Goal: Information Seeking & Learning: Learn about a topic

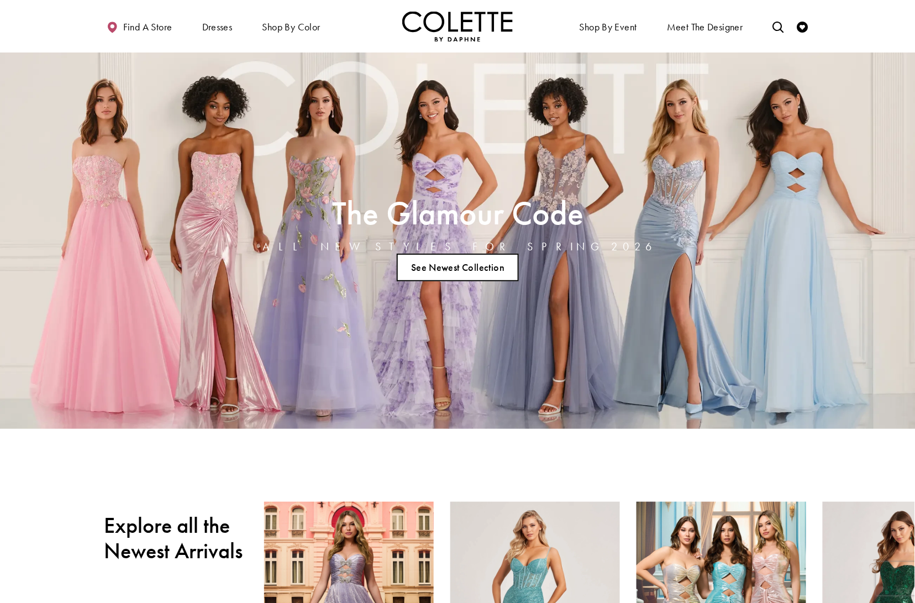
click at [471, 278] on link "See Newest Collection" at bounding box center [458, 268] width 123 height 28
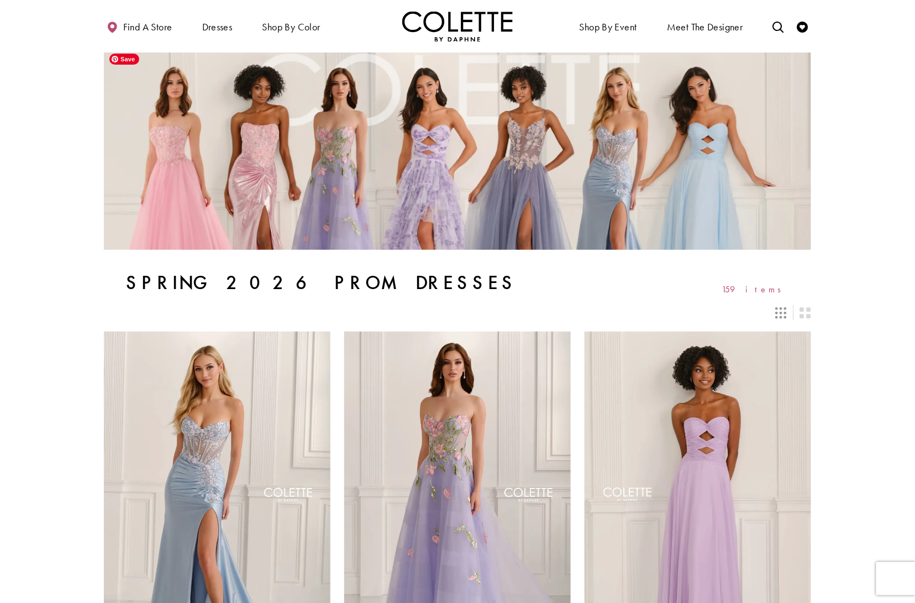
scroll to position [4, 0]
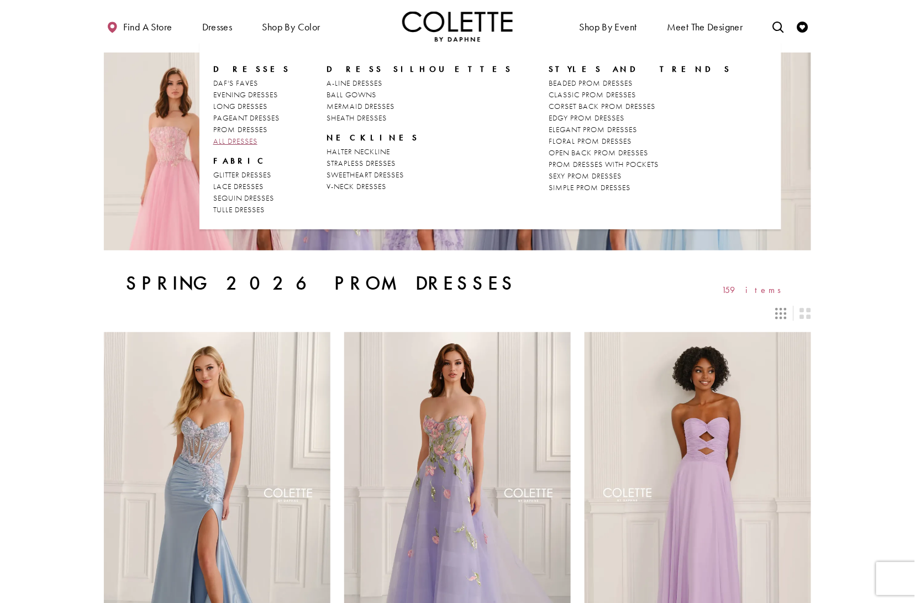
click at [224, 138] on span "ALL DRESSES" at bounding box center [235, 141] width 44 height 10
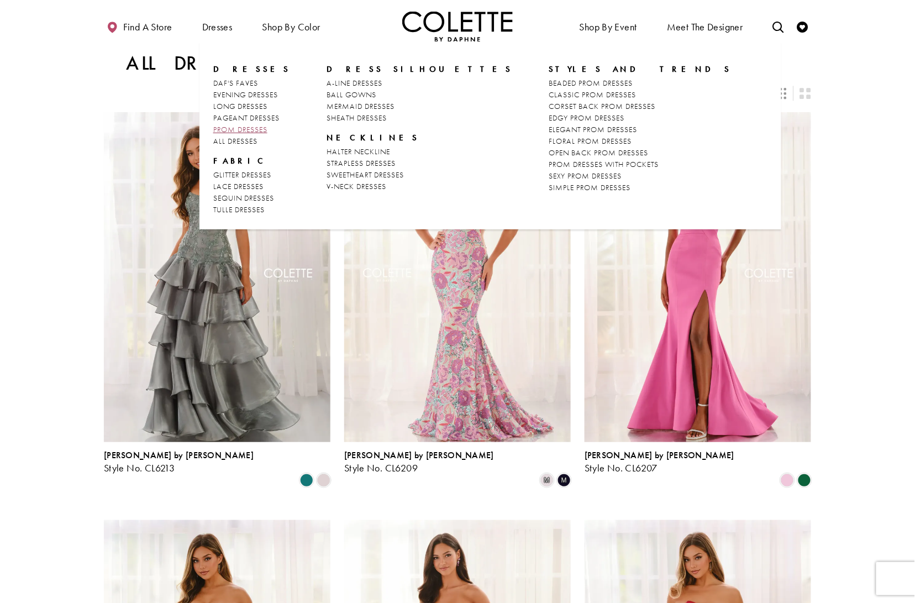
click at [230, 130] on span "PROM DRESSES" at bounding box center [240, 129] width 54 height 10
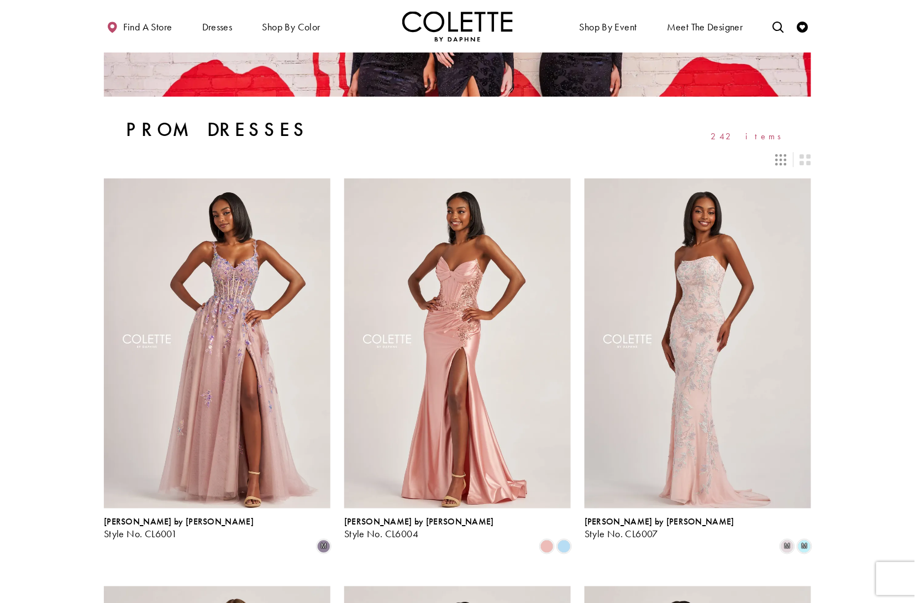
scroll to position [156, 0]
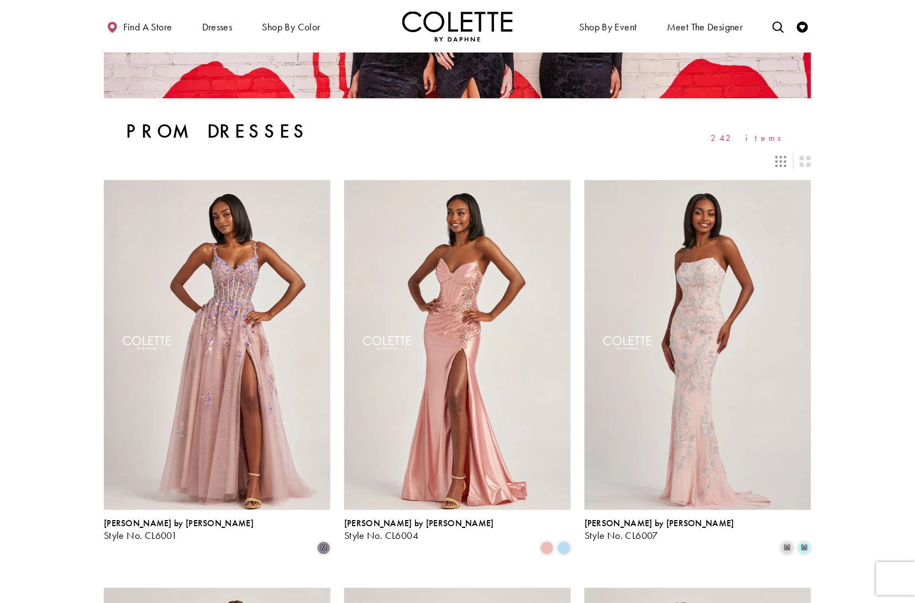
click at [426, 25] on img "Visit Home Page" at bounding box center [457, 26] width 110 height 30
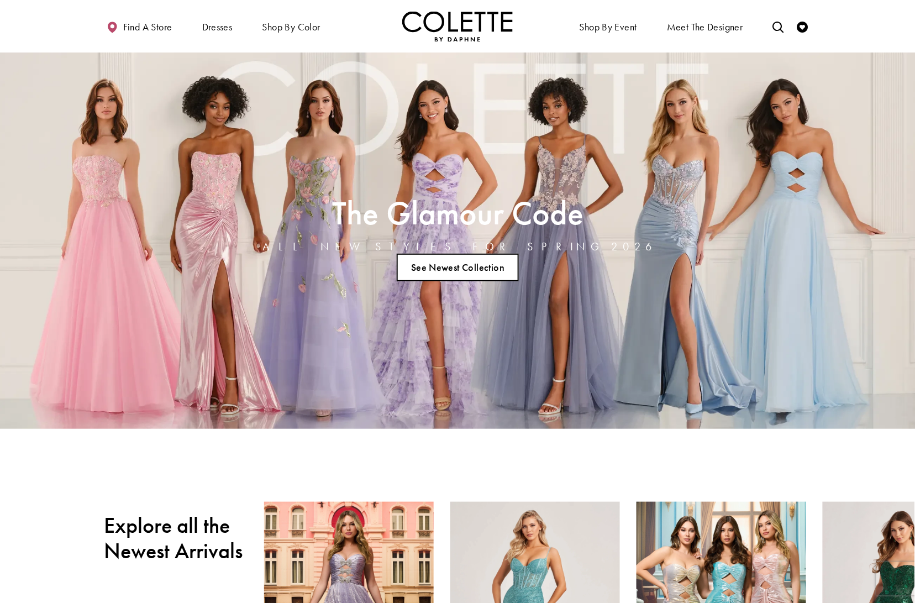
click at [440, 264] on link "See Newest Collection" at bounding box center [458, 268] width 123 height 28
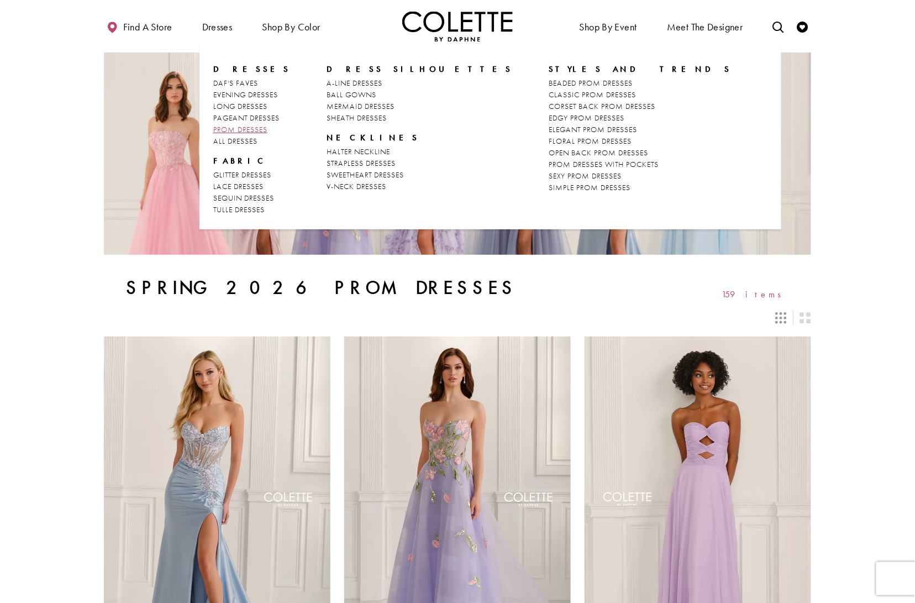
click at [240, 128] on span "PROM DRESSES" at bounding box center [240, 129] width 54 height 10
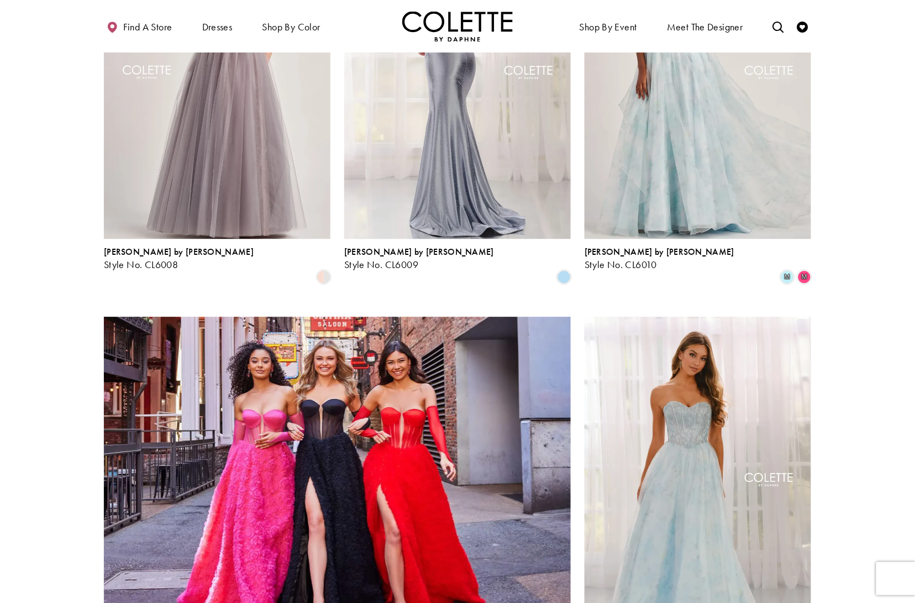
scroll to position [838, 0]
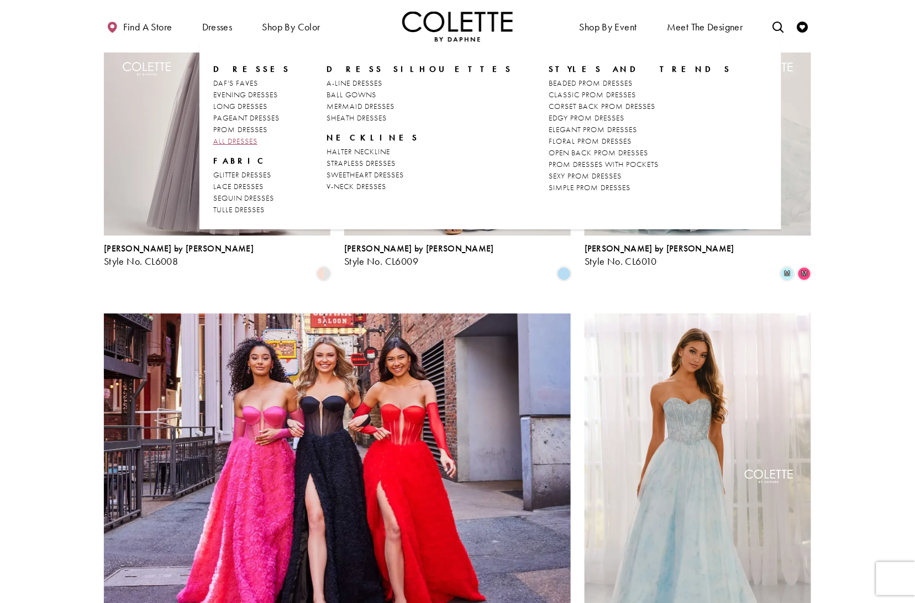
click at [220, 141] on span "ALL DRESSES" at bounding box center [235, 141] width 44 height 10
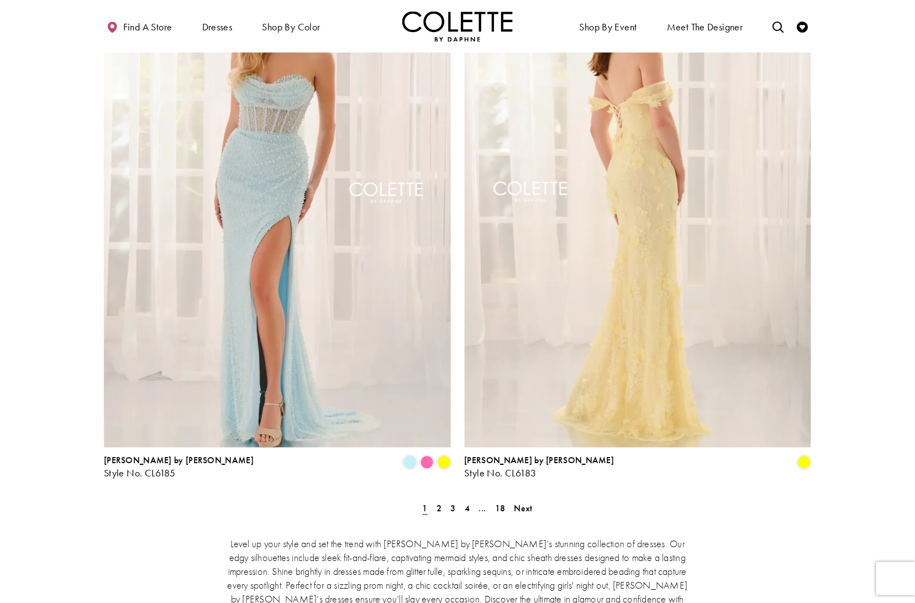
scroll to position [1735, 0]
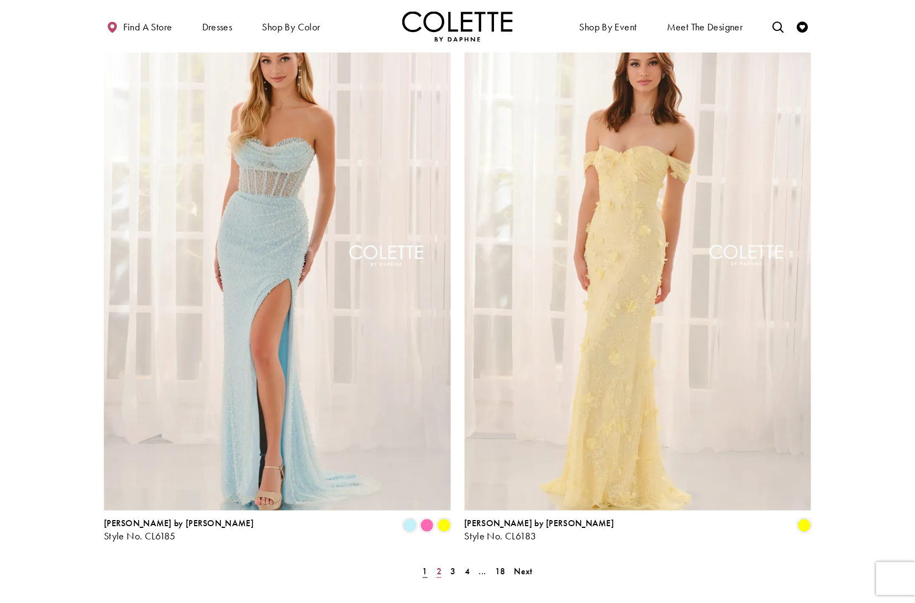
click at [441, 566] on span "2" at bounding box center [438, 572] width 5 height 12
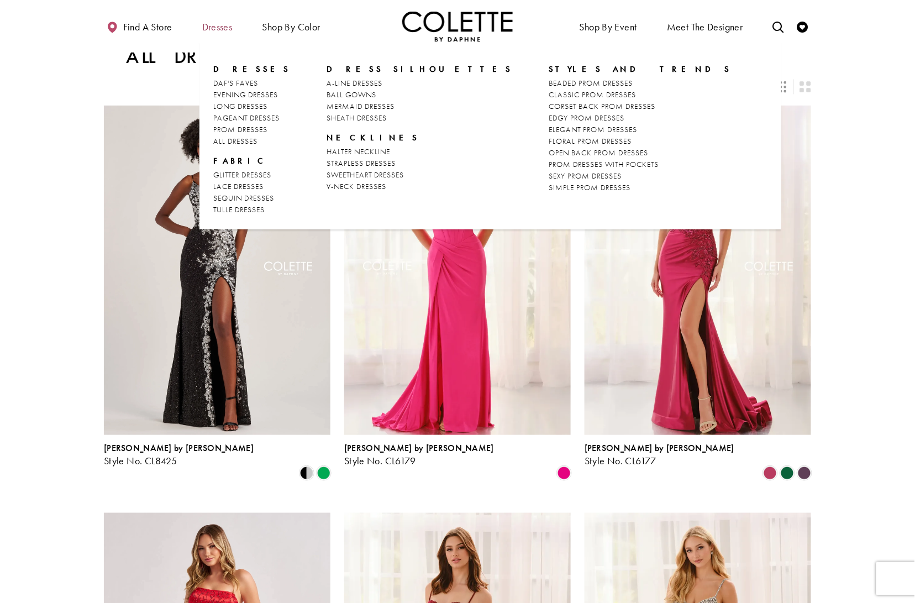
scroll to position [8, 0]
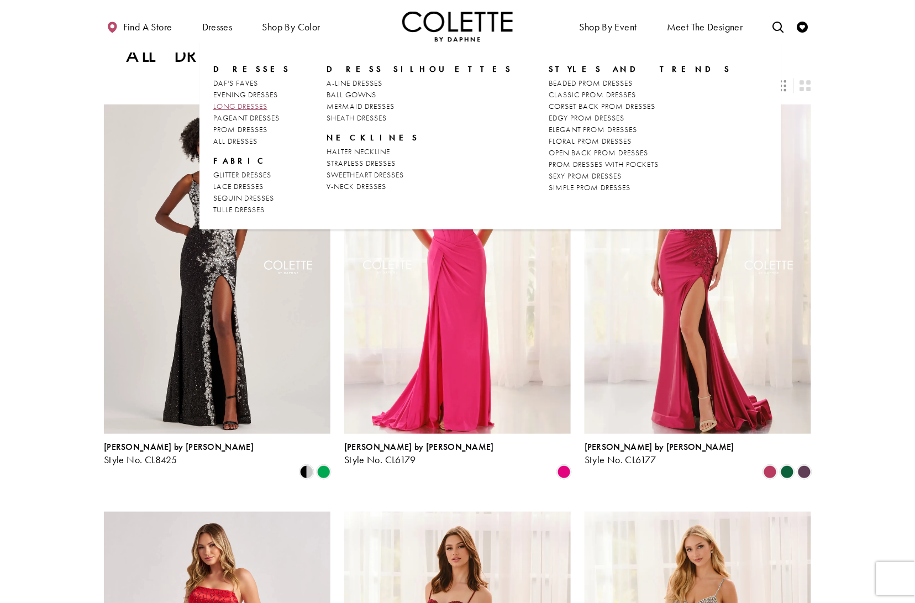
click at [229, 106] on span "LONG DRESSES" at bounding box center [240, 106] width 54 height 10
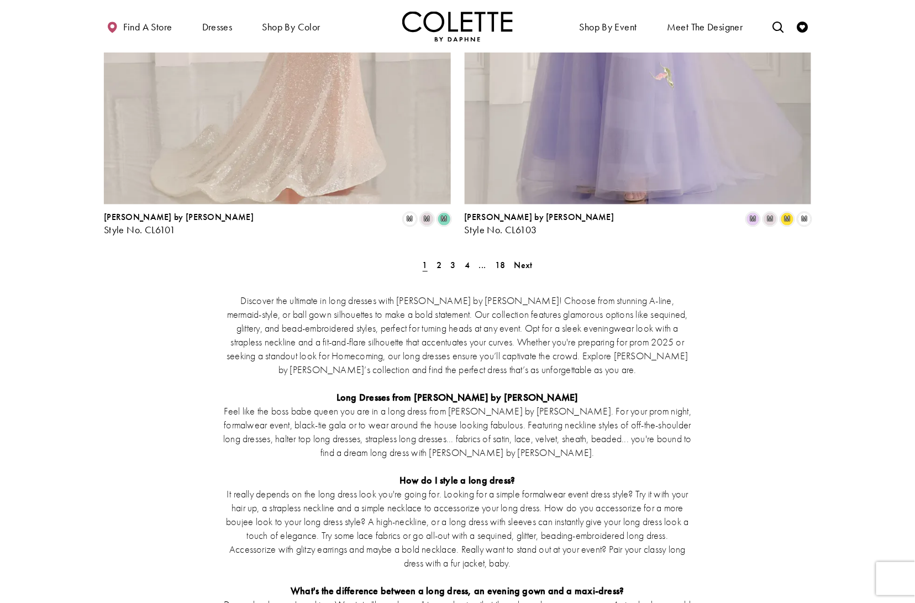
scroll to position [2014, 0]
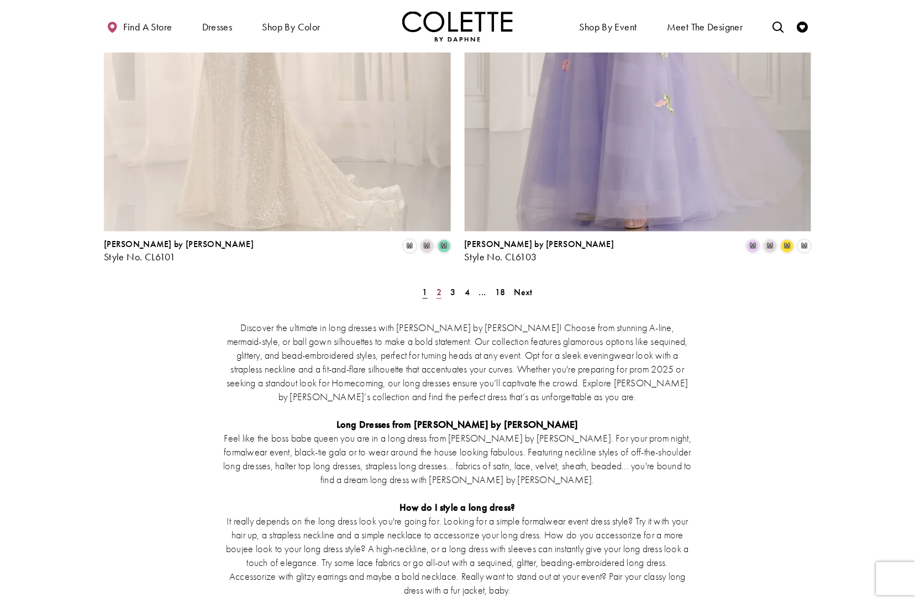
click at [440, 287] on span "2" at bounding box center [438, 293] width 5 height 12
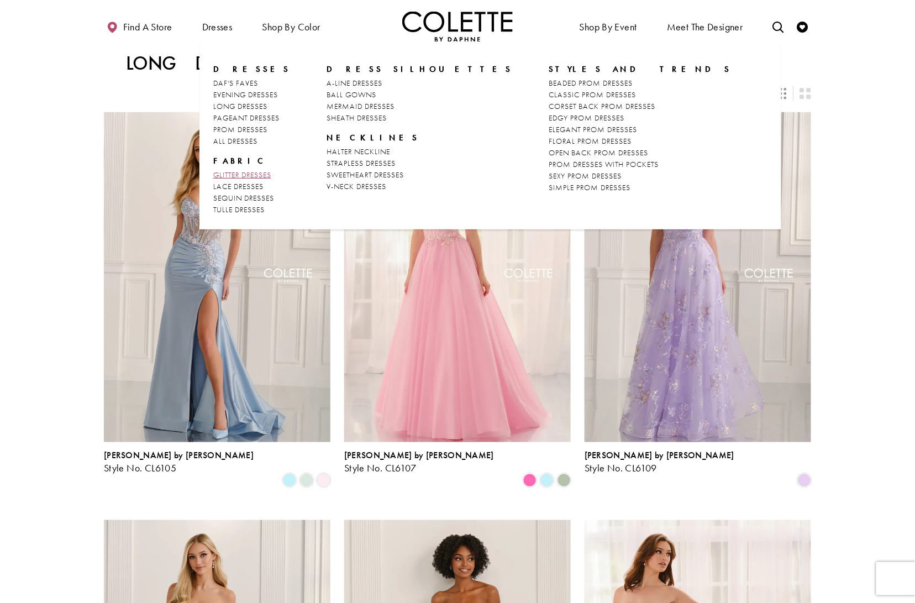
click at [236, 170] on span "GLITTER DRESSES" at bounding box center [242, 175] width 58 height 10
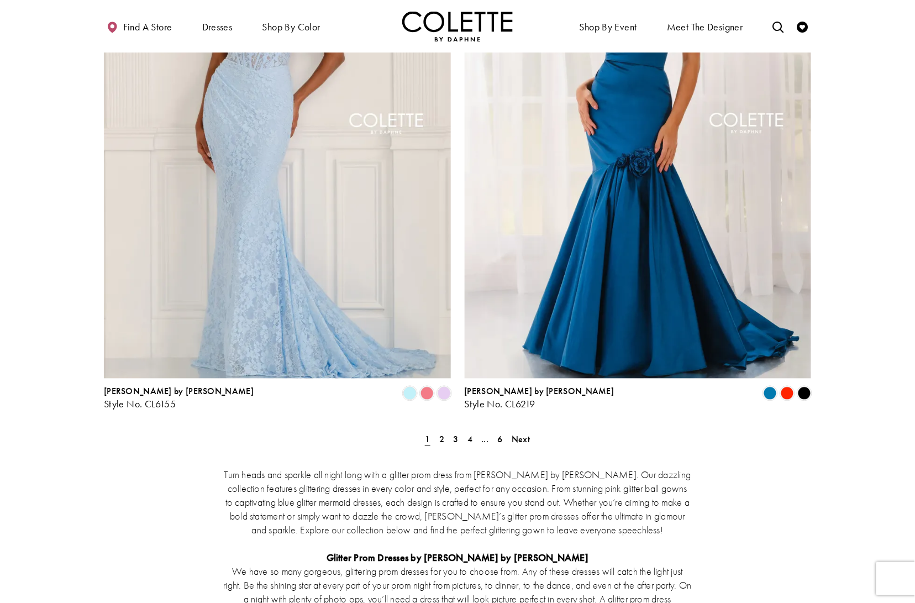
scroll to position [1829, 0]
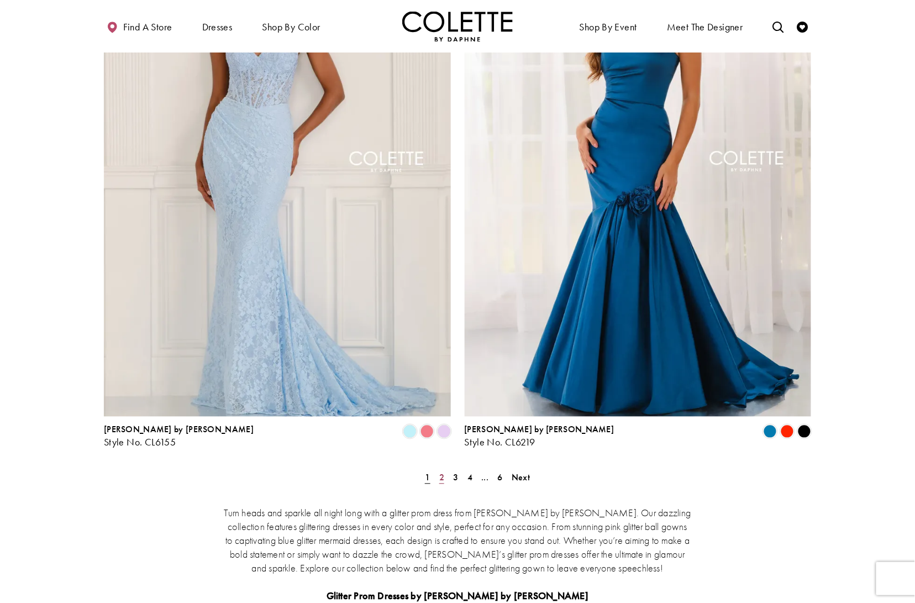
click at [439, 472] on span "2" at bounding box center [441, 478] width 5 height 12
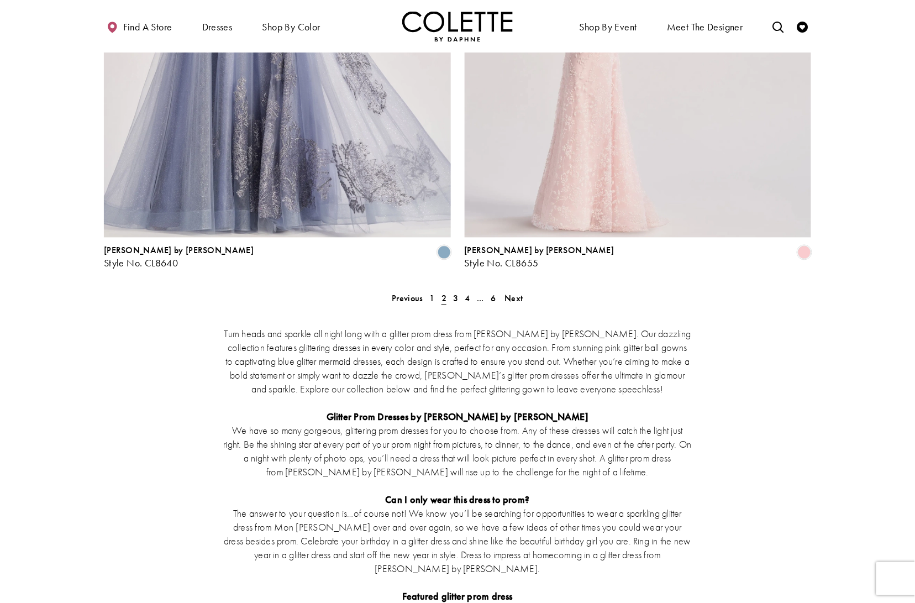
scroll to position [1916, 0]
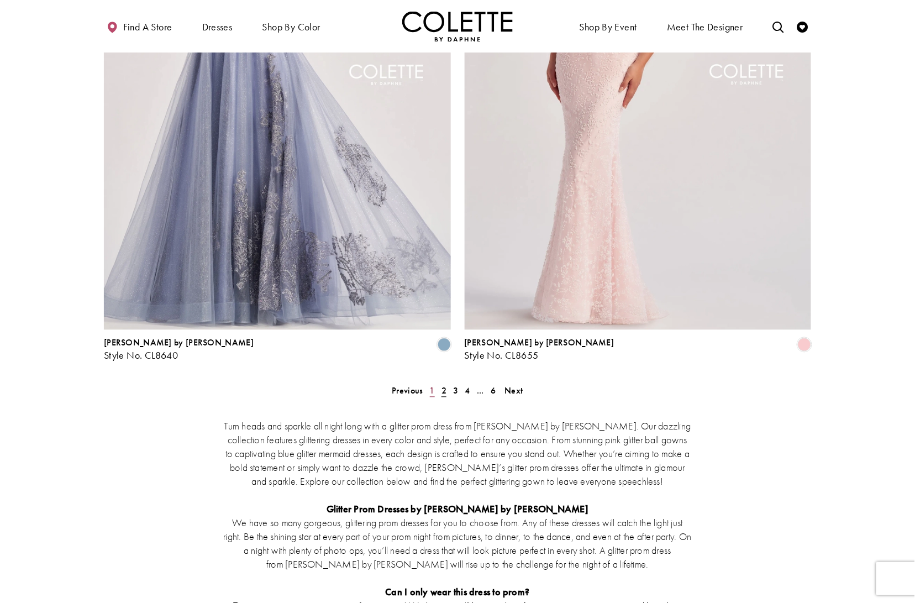
click at [434, 385] on span "1" at bounding box center [432, 391] width 5 height 12
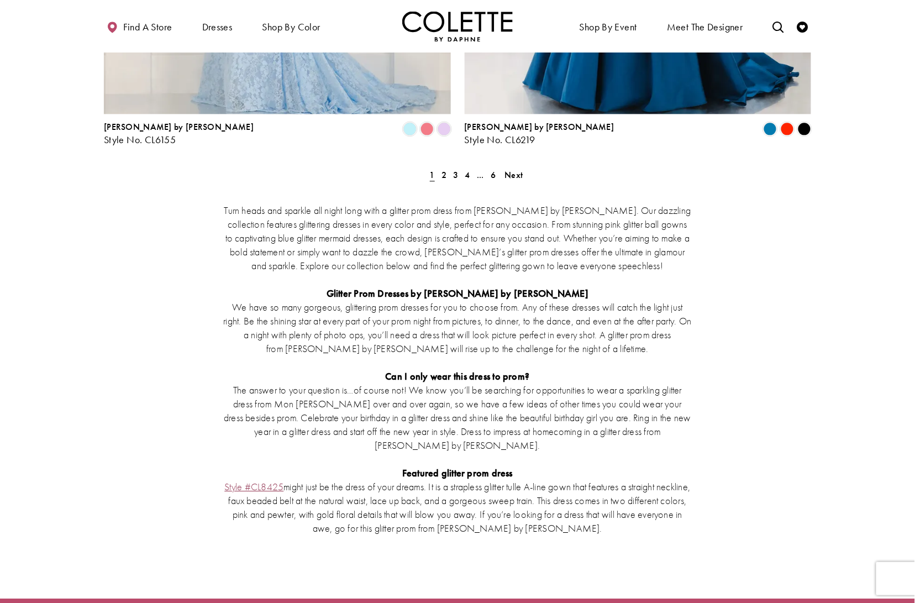
scroll to position [2131, 0]
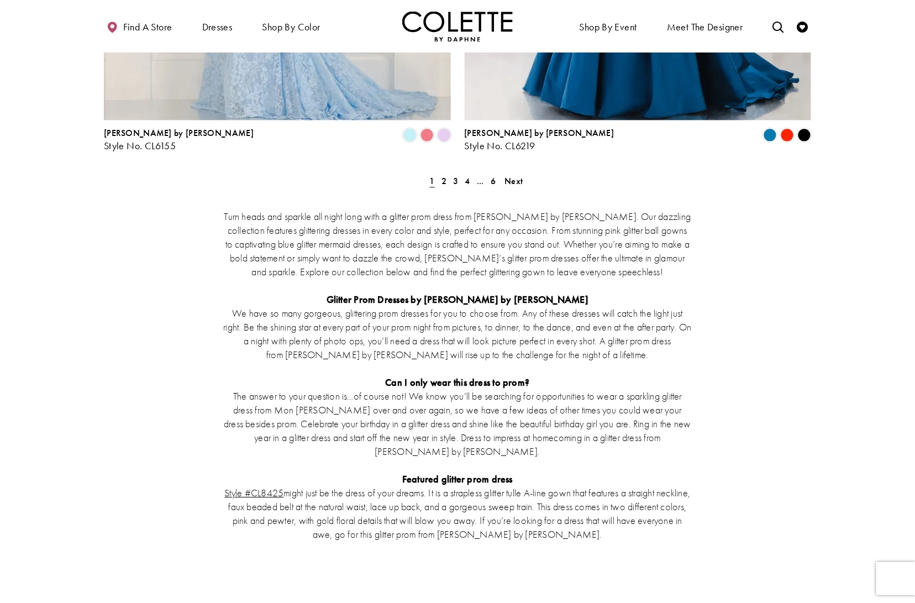
click at [313, 472] on p "Featured glitter prom dress" at bounding box center [458, 479] width 470 height 14
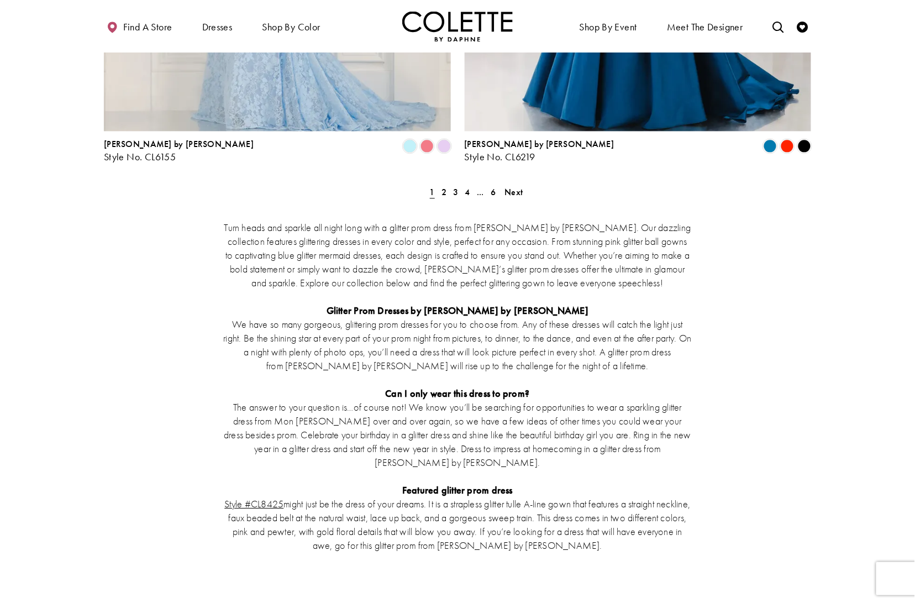
scroll to position [2119, 0]
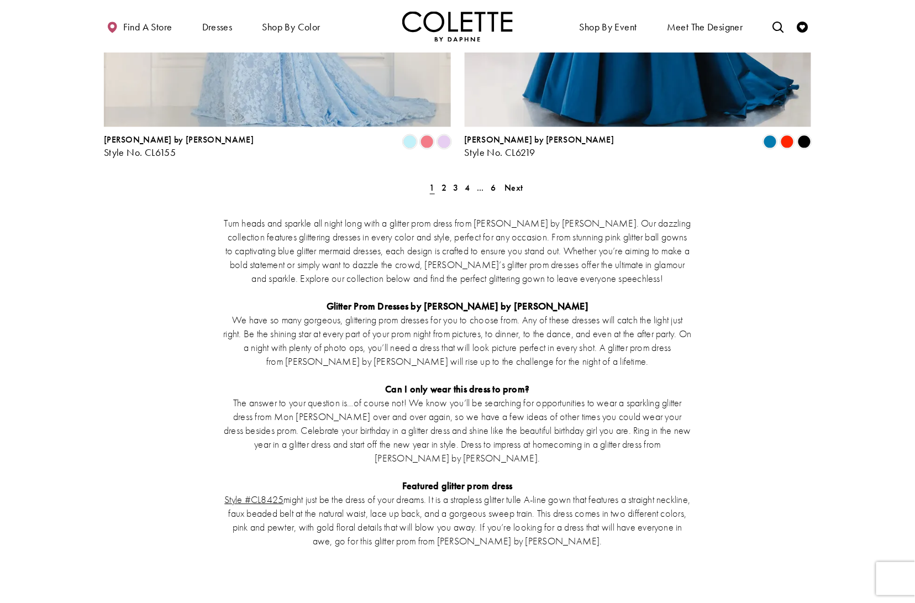
click at [313, 478] on p "Featured glitter prom dress" at bounding box center [458, 485] width 470 height 14
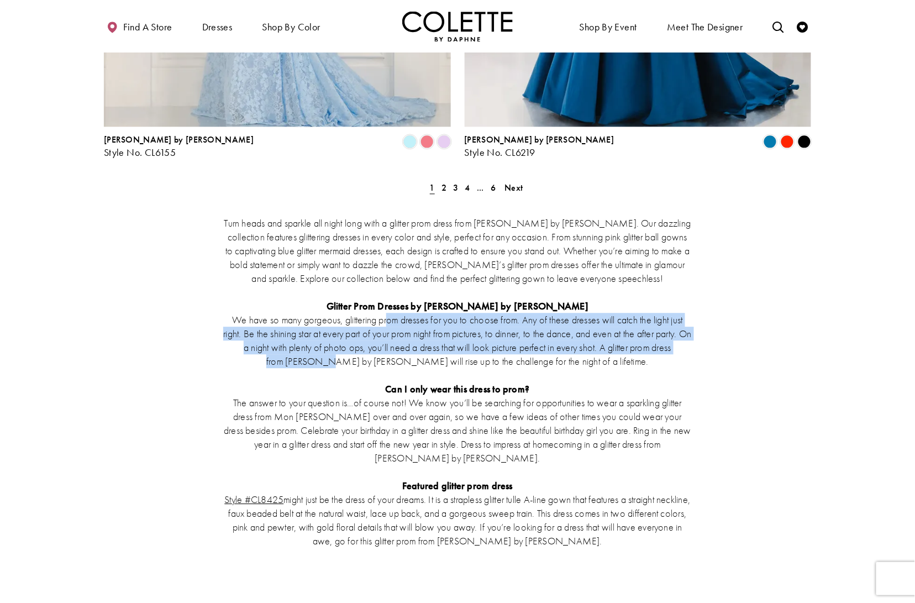
click at [394, 257] on div "Turn heads and sparkle all night long with a glitter prom dress from Colette by…" at bounding box center [458, 381] width 470 height 355
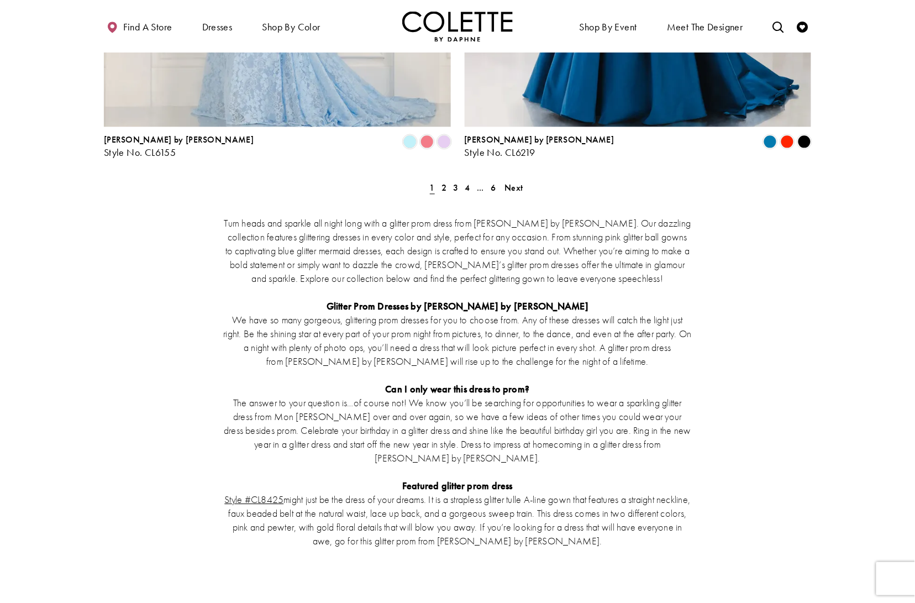
click at [121, 192] on div "Turn heads and sparkle all night long with a glitter prom dress from Colette by…" at bounding box center [457, 380] width 707 height 377
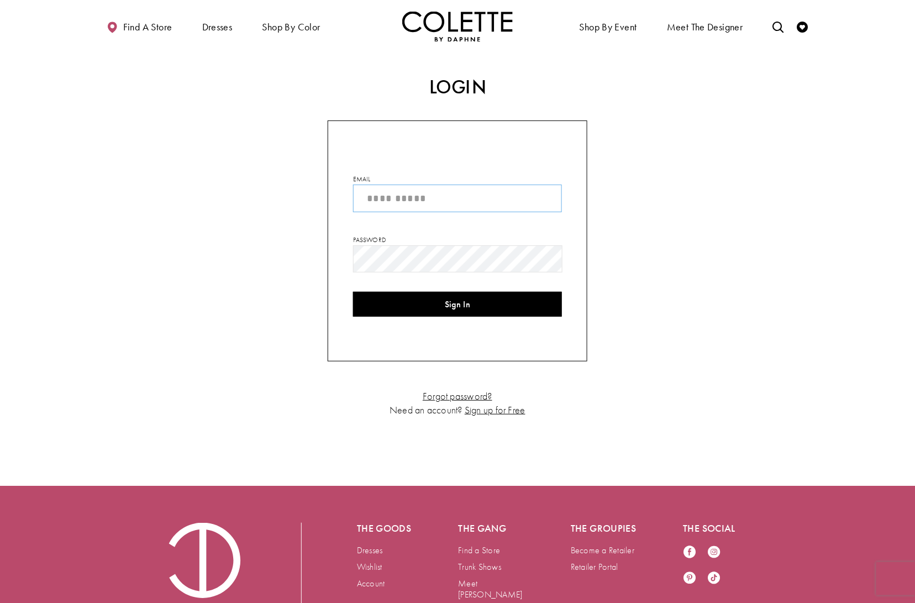
type input "**********"
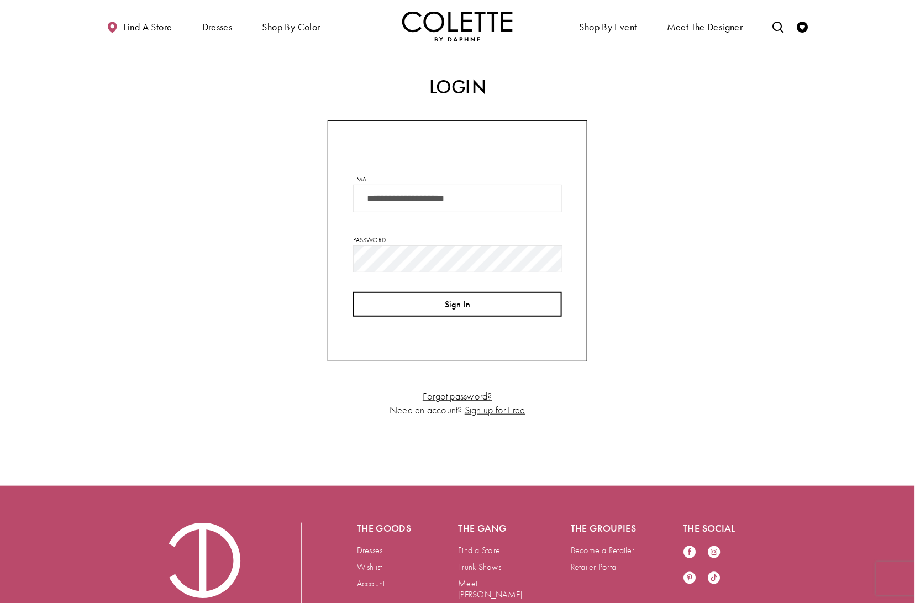
click at [436, 299] on button "Sign In" at bounding box center [457, 304] width 209 height 25
